Goal: Information Seeking & Learning: Learn about a topic

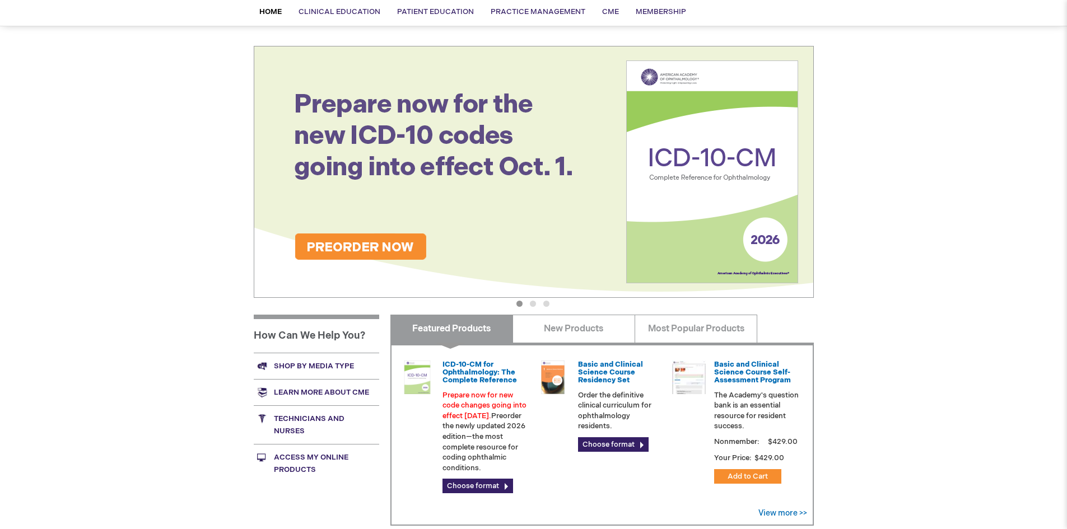
scroll to position [112, 0]
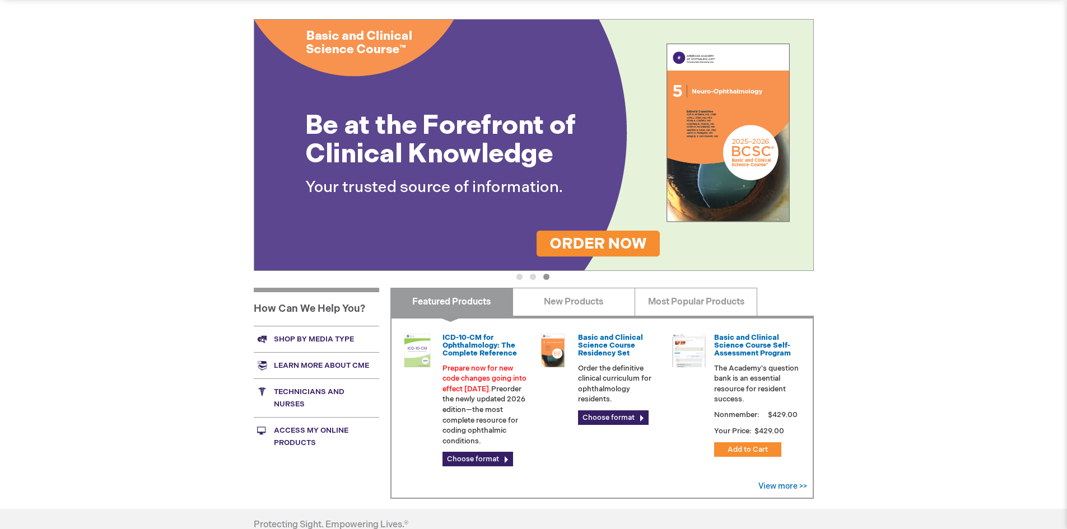
click at [293, 394] on link "Technicians and nurses" at bounding box center [316, 398] width 125 height 39
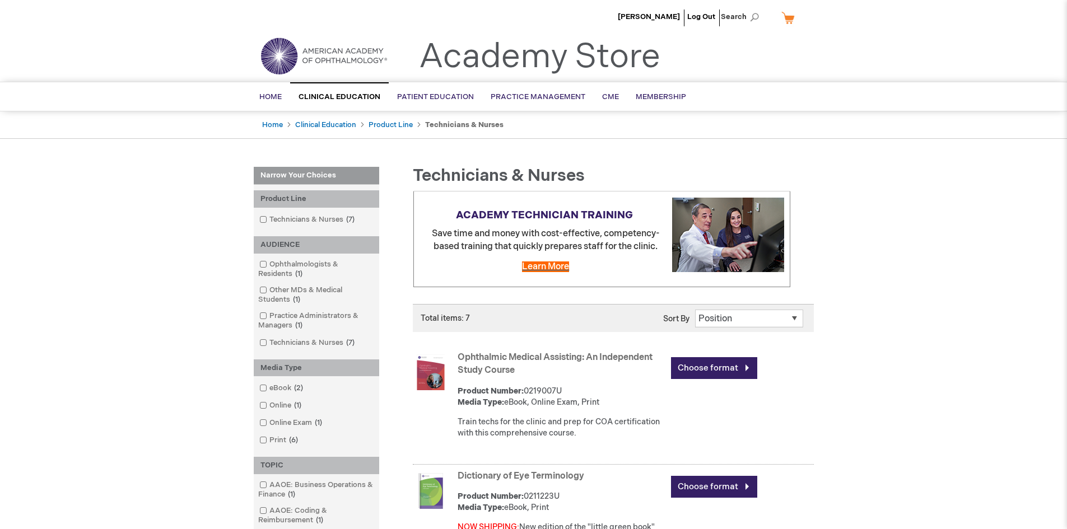
click at [552, 263] on span "Learn More" at bounding box center [545, 267] width 47 height 11
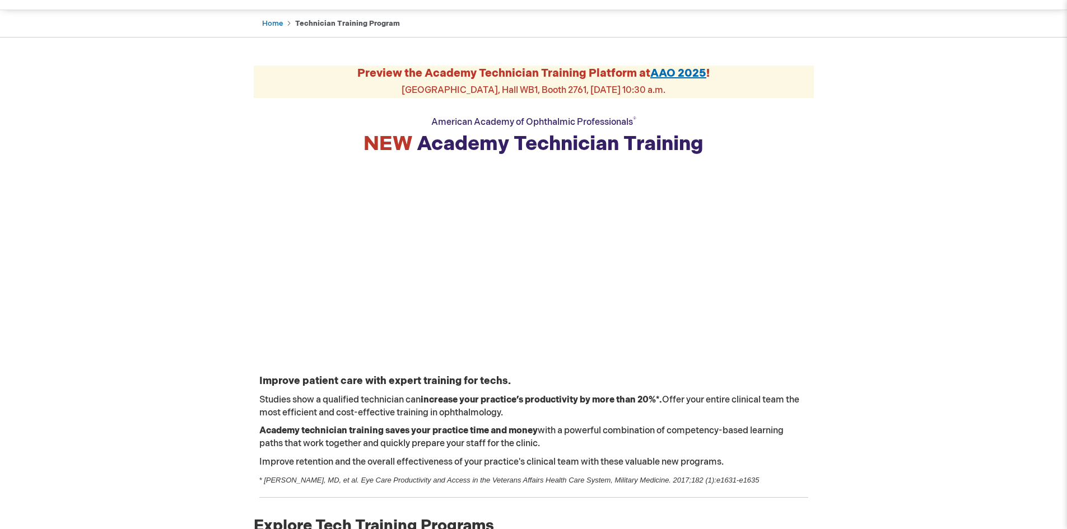
scroll to position [112, 0]
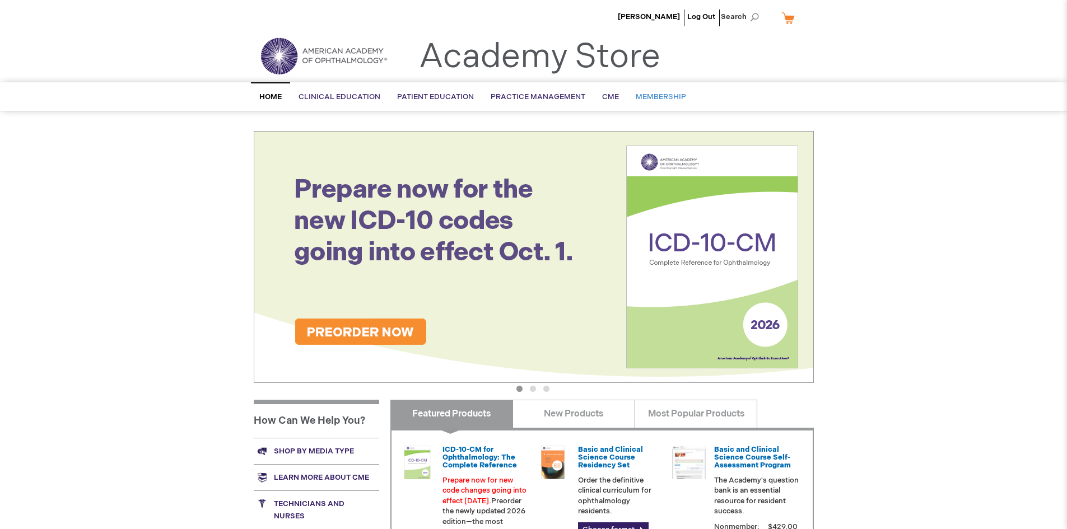
click at [650, 99] on span "Membership" at bounding box center [661, 96] width 50 height 9
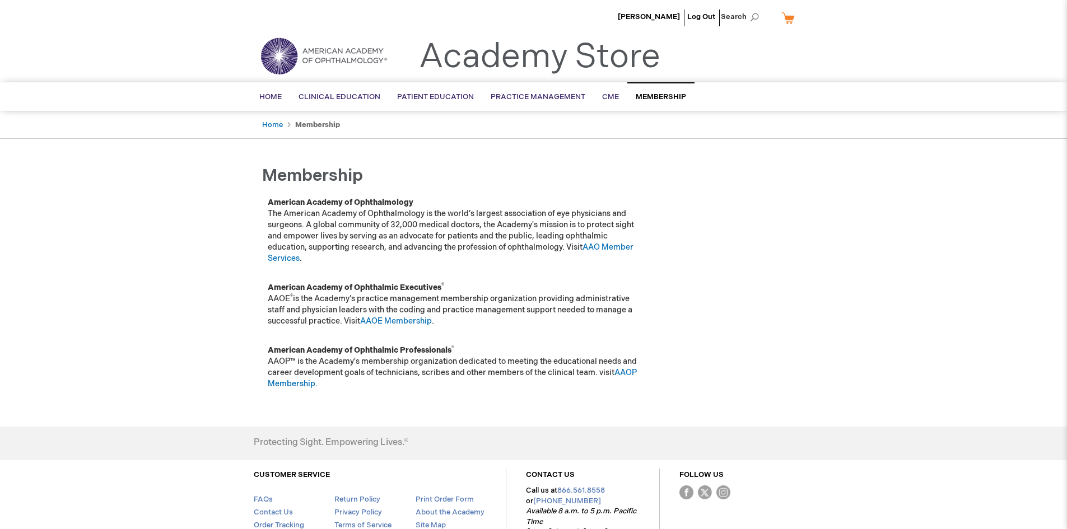
scroll to position [75, 0]
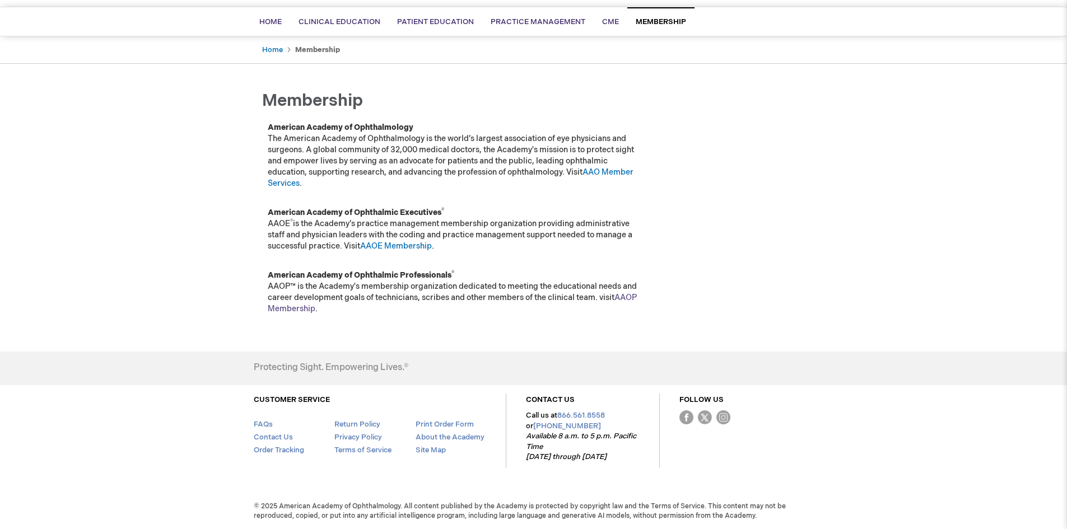
click at [622, 301] on link "AAOP Membership" at bounding box center [452, 303] width 369 height 21
click at [618, 171] on link "AAO Member Services" at bounding box center [451, 178] width 366 height 21
